Goal: Task Accomplishment & Management: Use online tool/utility

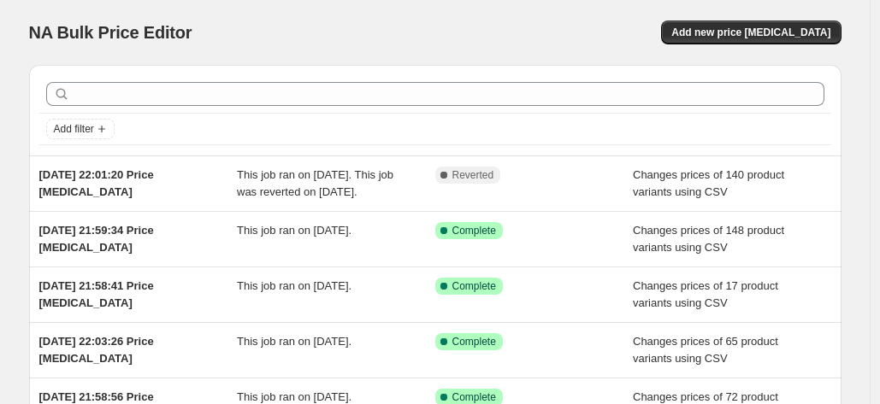
click at [408, 20] on div "NA Bulk Price Editor. This page is ready NA Bulk Price Editor Add new price [ME…" at bounding box center [435, 32] width 812 height 65
click at [772, 32] on span "Add new price [MEDICAL_DATA]" at bounding box center [750, 33] width 159 height 14
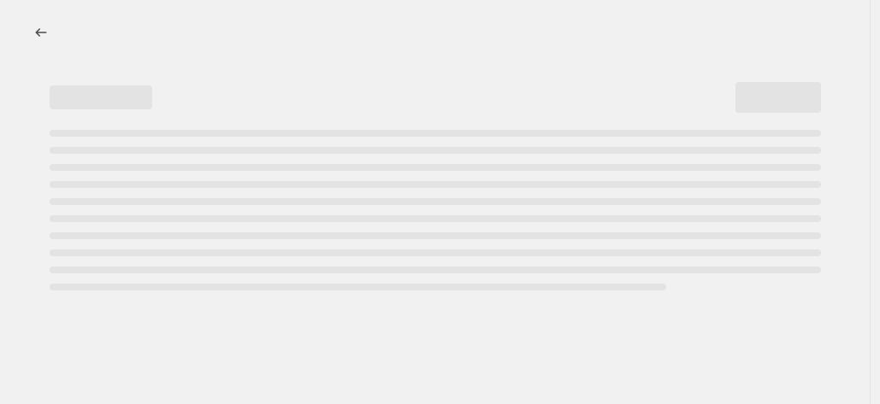
select select "percentage"
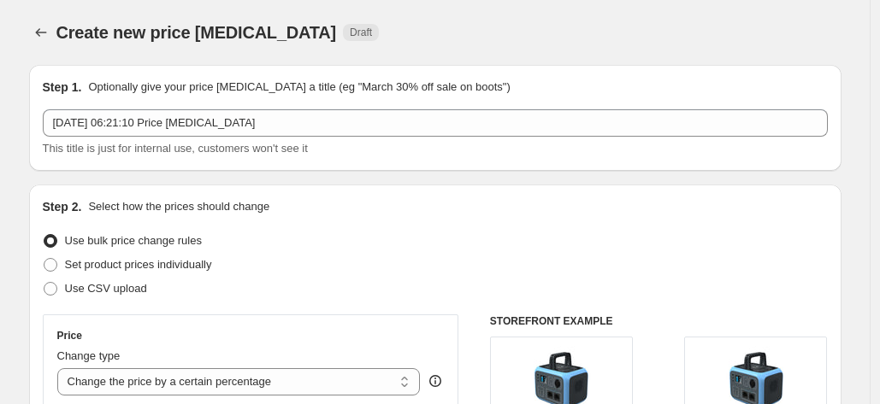
click at [446, 47] on div "Create new price [MEDICAL_DATA]. This page is ready Create new price [MEDICAL_D…" at bounding box center [435, 32] width 812 height 65
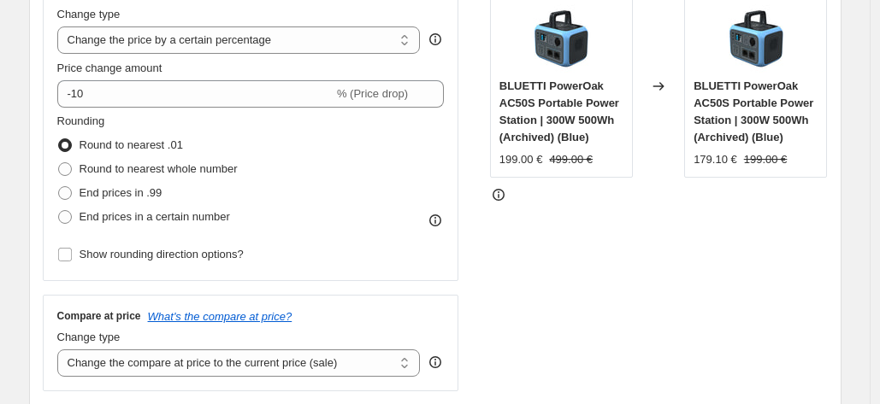
scroll to position [171, 0]
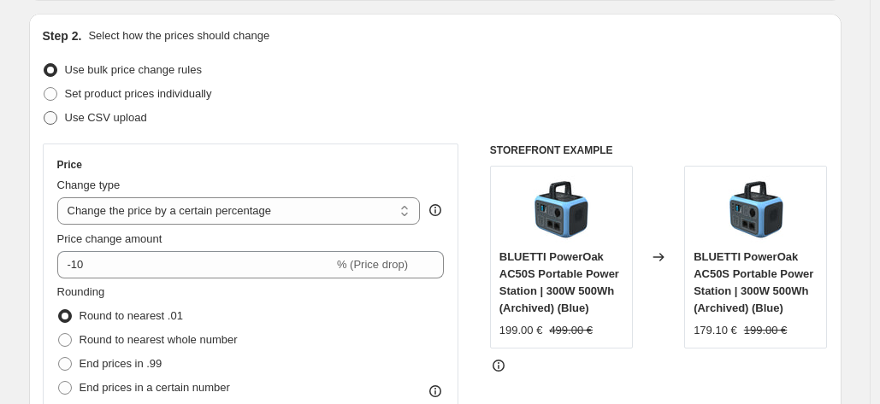
click at [124, 121] on span "Use CSV upload" at bounding box center [106, 117] width 82 height 13
click at [44, 112] on input "Use CSV upload" at bounding box center [44, 111] width 1 height 1
radio input "true"
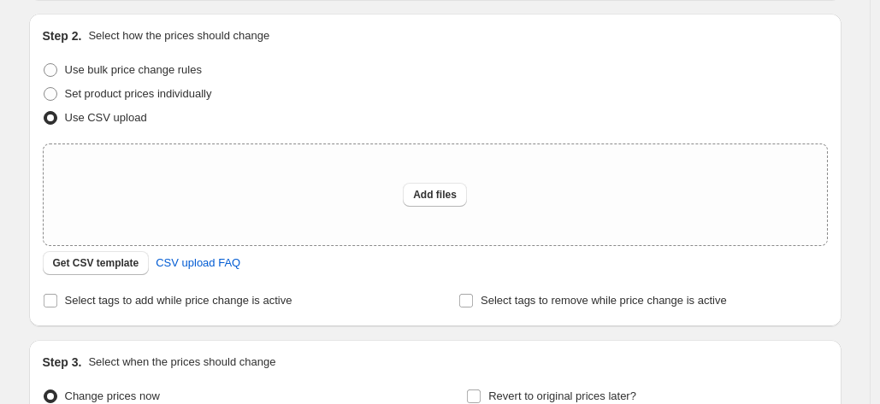
scroll to position [342, 0]
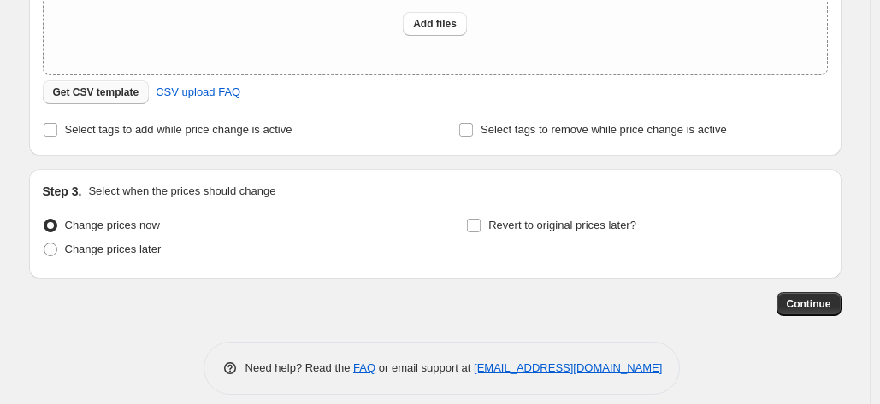
click at [113, 91] on span "Get CSV template" at bounding box center [96, 92] width 86 height 14
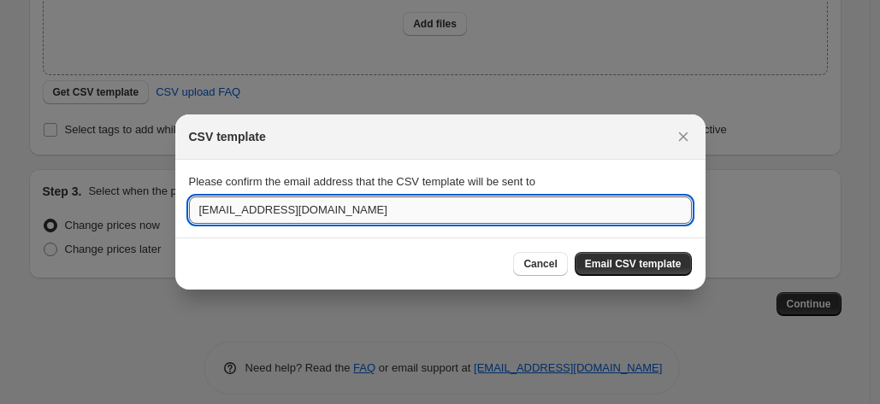
click at [391, 215] on input "[EMAIL_ADDRESS][DOMAIN_NAME]" at bounding box center [440, 210] width 503 height 27
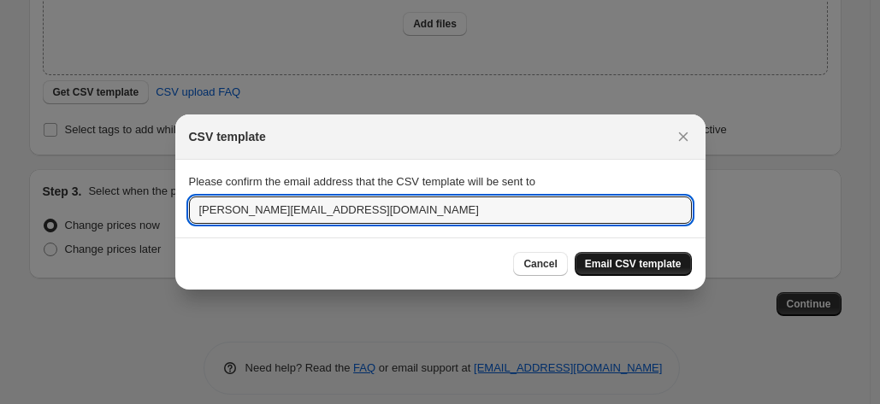
type input "[PERSON_NAME][EMAIL_ADDRESS][DOMAIN_NAME]"
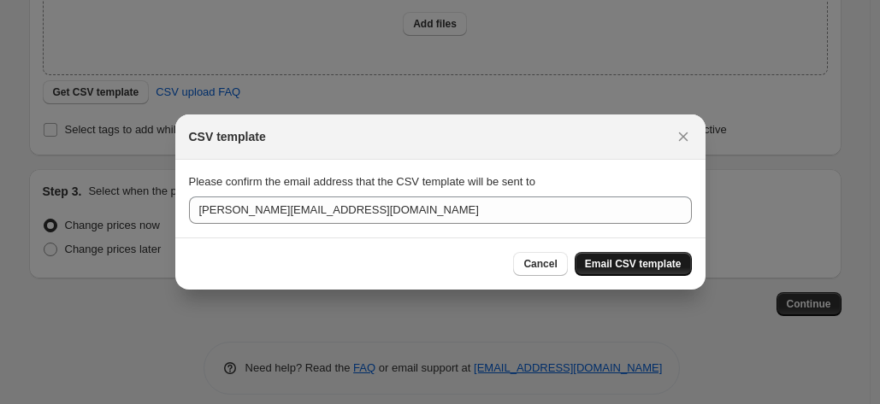
click at [641, 262] on span "Email CSV template" at bounding box center [633, 264] width 97 height 14
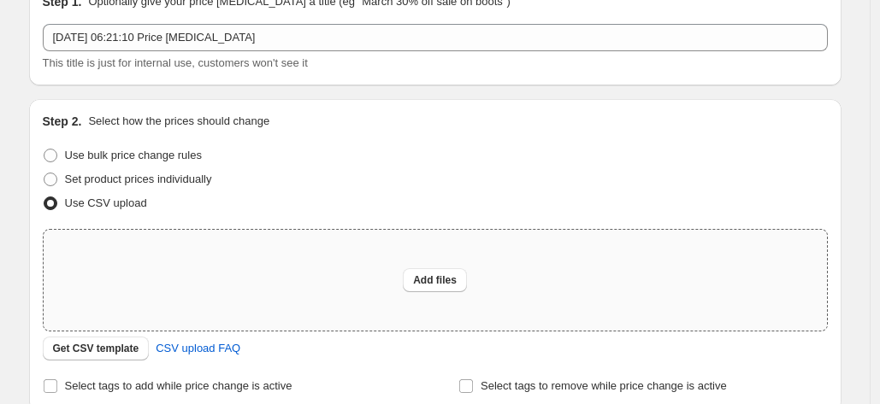
scroll to position [0, 0]
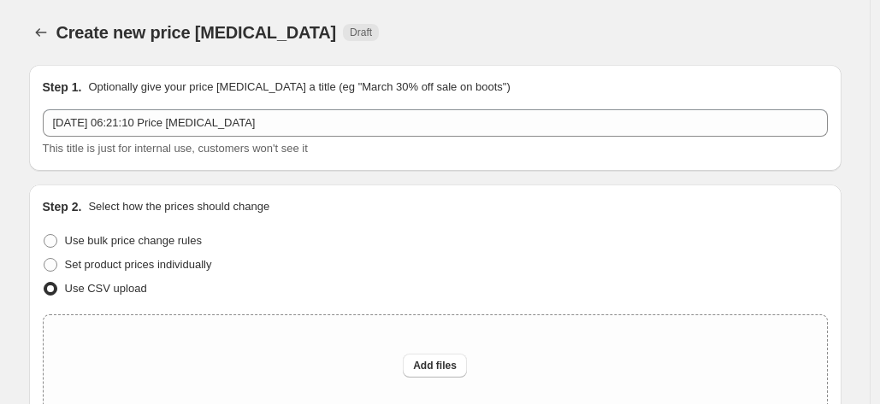
click at [412, 34] on div "Create new price [MEDICAL_DATA] Draft" at bounding box center [329, 33] width 547 height 24
click at [443, 9] on div "Create new price [MEDICAL_DATA]. This page is ready Create new price [MEDICAL_D…" at bounding box center [435, 32] width 812 height 65
click at [397, 30] on div "Create new price [MEDICAL_DATA] Draft" at bounding box center [329, 33] width 547 height 24
